Goal: Transaction & Acquisition: Purchase product/service

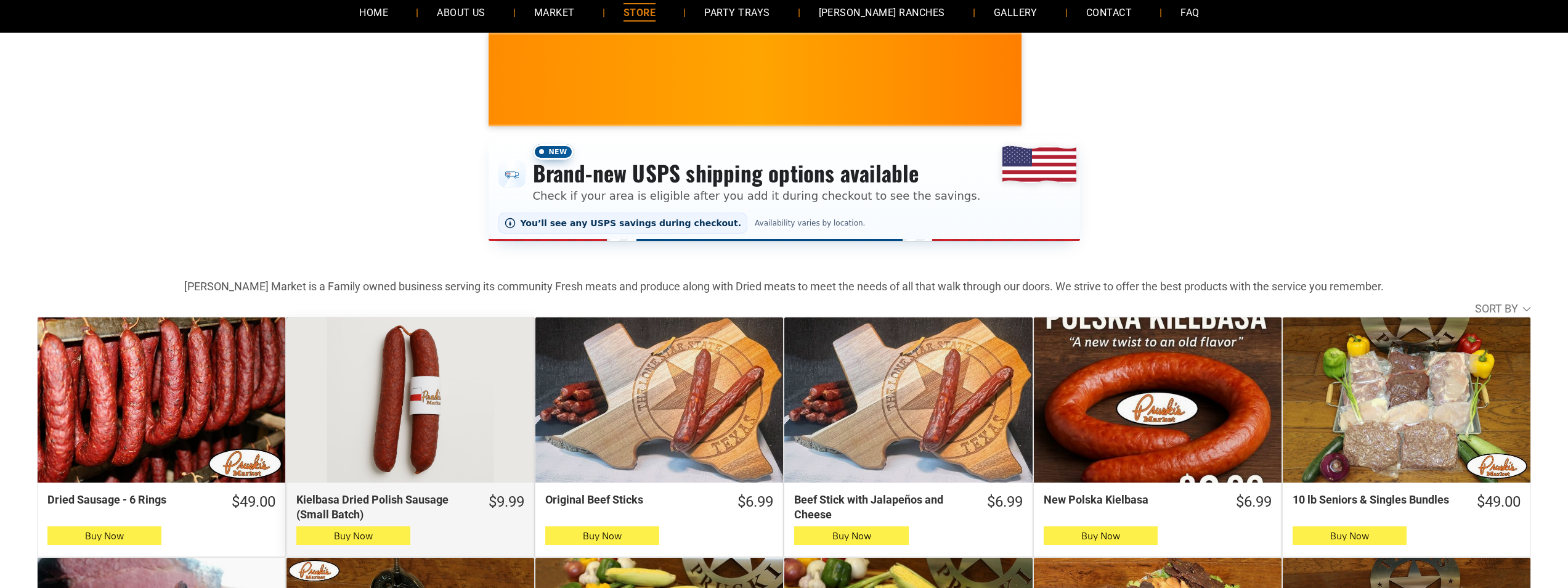
scroll to position [185, 0]
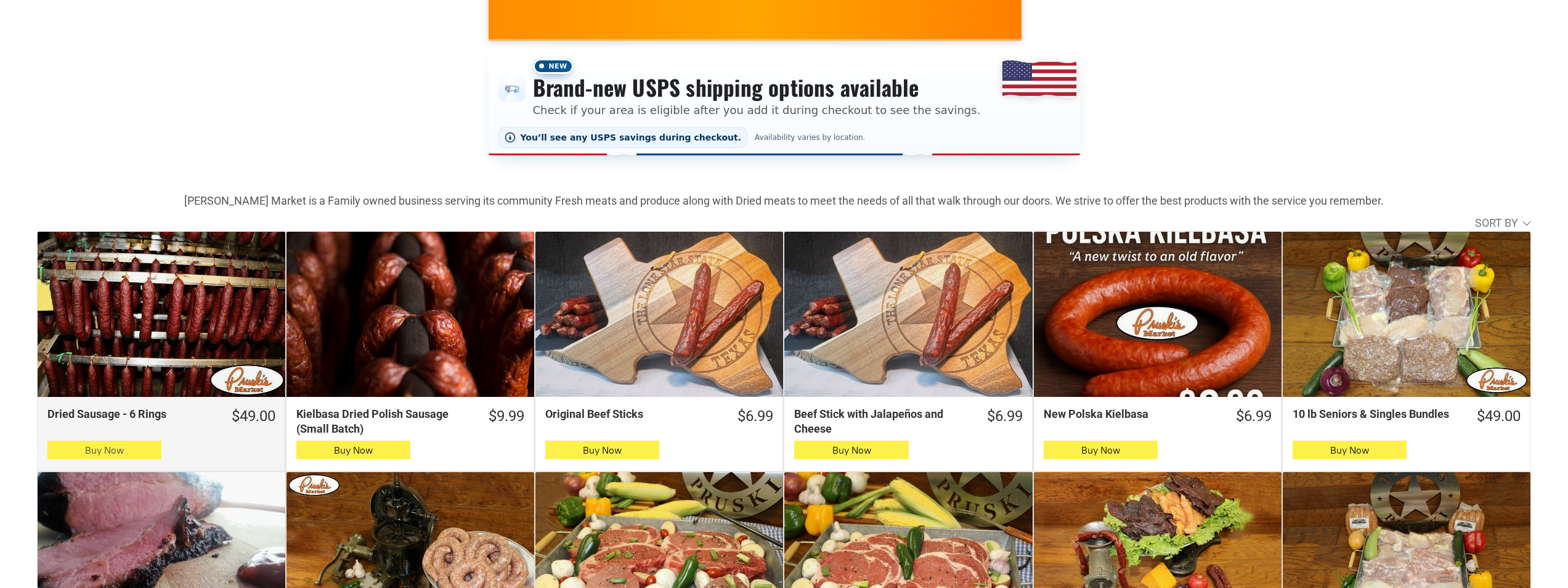
click at [103, 450] on icon "button" at bounding box center [104, 450] width 13 height 15
click at [90, 454] on span "Buy Now" at bounding box center [104, 451] width 39 height 12
click at [124, 456] on button "Buy Now" at bounding box center [104, 450] width 114 height 19
